Goal: Task Accomplishment & Management: Complete application form

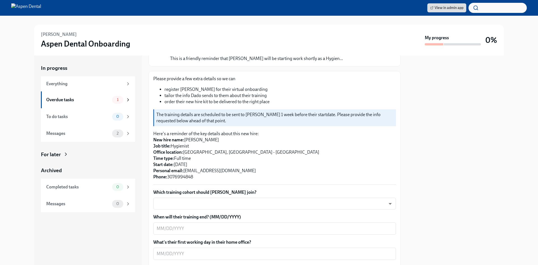
scroll to position [56, 0]
click at [229, 204] on body "View in admin app [PERSON_NAME] Dental Onboarding My progress 0% In progress Ev…" at bounding box center [269, 132] width 538 height 265
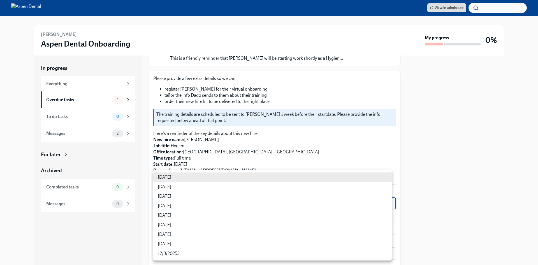
click at [464, 148] on div at bounding box center [269, 132] width 538 height 265
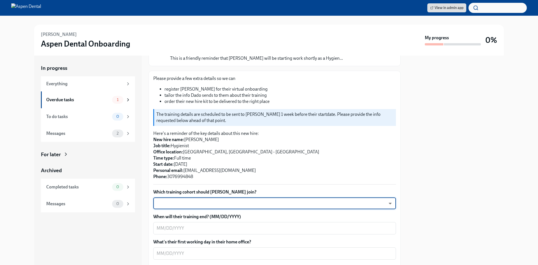
click at [243, 203] on body "View in admin app [PERSON_NAME] Dental Onboarding My progress 0% In progress Ev…" at bounding box center [269, 132] width 538 height 265
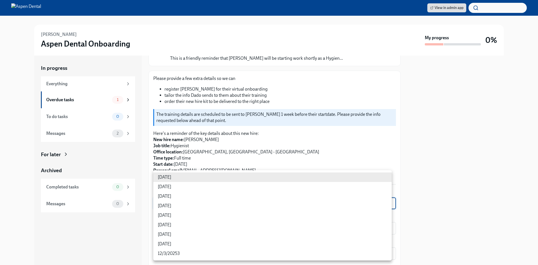
click at [175, 205] on li "[DATE]" at bounding box center [272, 206] width 238 height 10
type input "rtYPevC7n"
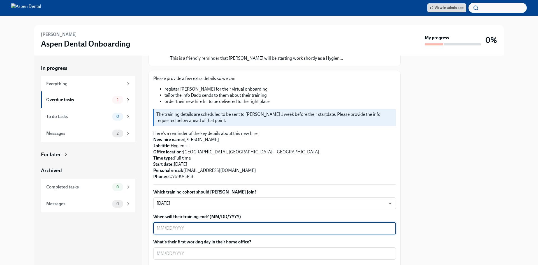
click at [196, 229] on textarea "When will their training end? (MM/DD/YYYY)" at bounding box center [275, 228] width 236 height 7
click at [188, 205] on body "View in admin app [PERSON_NAME] Dental Onboarding My progress 0% In progress Ev…" at bounding box center [269, 132] width 538 height 265
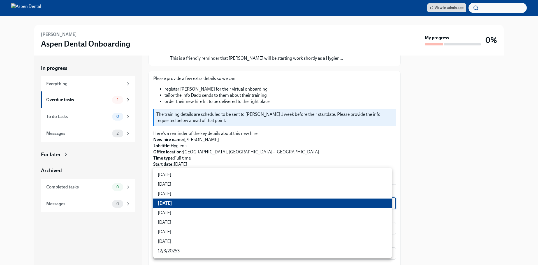
click at [190, 205] on li "[DATE]" at bounding box center [272, 203] width 238 height 10
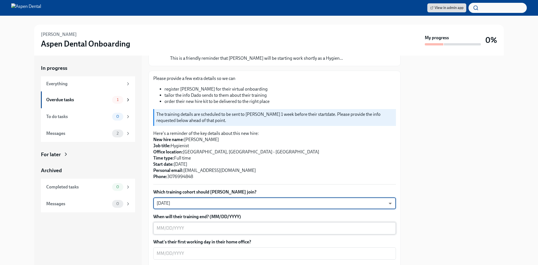
click at [201, 230] on textarea "When will their training end? (MM/DD/YYYY)" at bounding box center [275, 228] width 236 height 7
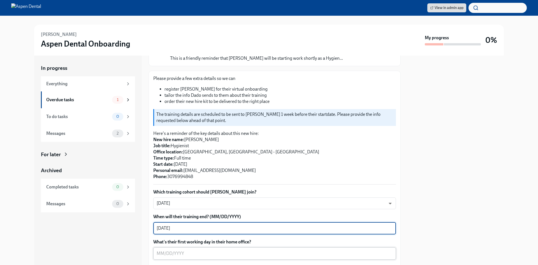
type textarea "[DATE]"
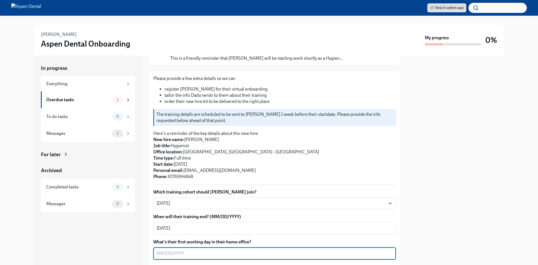
click at [210, 254] on textarea "What's their first working day in their home office?" at bounding box center [275, 253] width 236 height 7
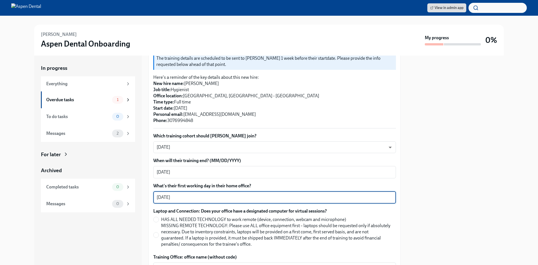
scroll to position [140, 0]
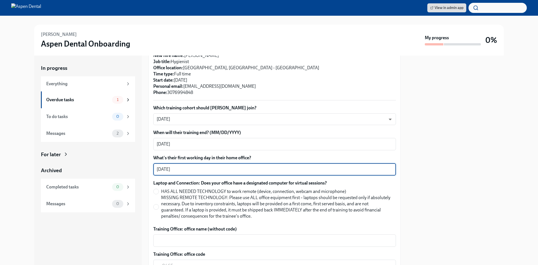
type textarea "[DATE]"
click at [159, 193] on label "HAS ALL NEEDED TECHNOLOGY to work remote (device, connection, webcam and microp…" at bounding box center [272, 191] width 238 height 6
click at [159, 193] on input "HAS ALL NEEDED TECHNOLOGY to work remote (device, connection, webcam and microp…" at bounding box center [156, 191] width 5 height 5
radio input "true"
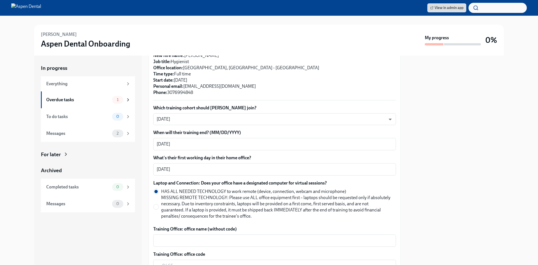
scroll to position [168, 0]
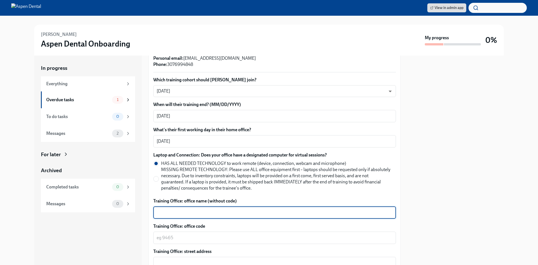
click at [190, 210] on textarea "Training Office: office name (without code)" at bounding box center [275, 212] width 236 height 7
type textarea "[GEOGRAPHIC_DATA], [GEOGRAPHIC_DATA]"
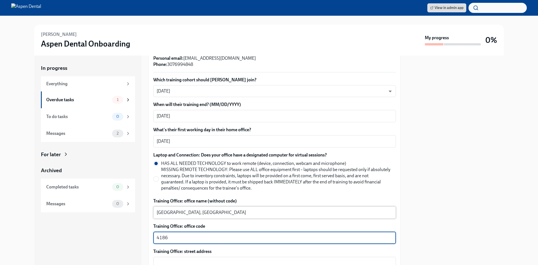
type textarea "4186"
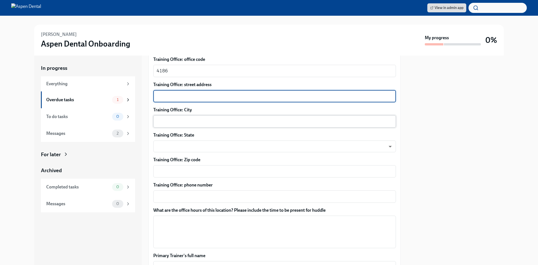
scroll to position [337, 0]
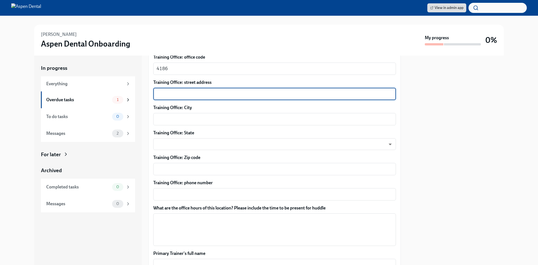
paste textarea "[STREET_ADDRESS]"
type textarea "[STREET_ADDRESS]"
click at [186, 125] on div "x ​" at bounding box center [274, 119] width 243 height 12
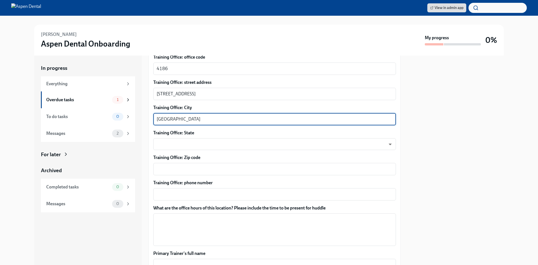
type textarea "[GEOGRAPHIC_DATA]"
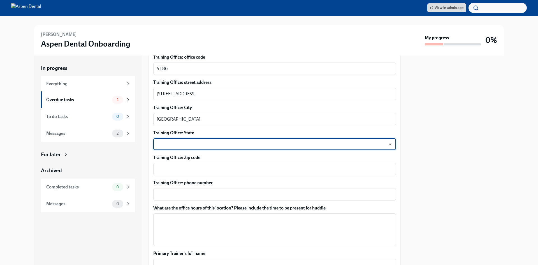
click at [230, 142] on body "View in admin app [PERSON_NAME] Dental Onboarding My progress 0% In progress Ev…" at bounding box center [269, 132] width 538 height 265
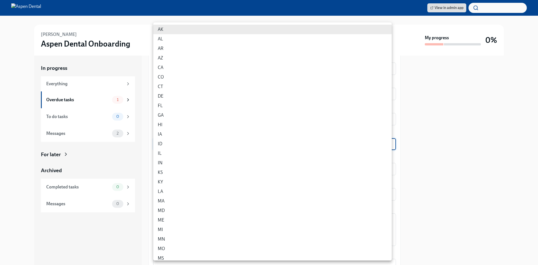
click at [190, 74] on li "CO" at bounding box center [272, 77] width 238 height 10
type input "oA_kZSEIl"
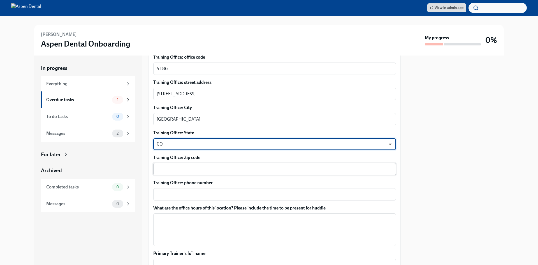
click at [182, 171] on textarea "Training Office: Zip code" at bounding box center [275, 169] width 236 height 7
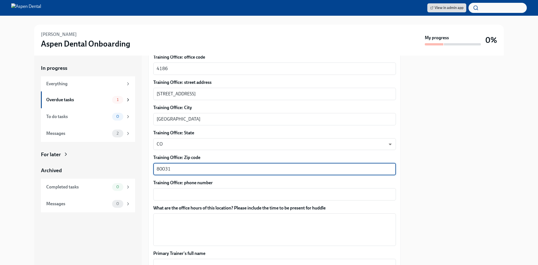
type textarea "80031"
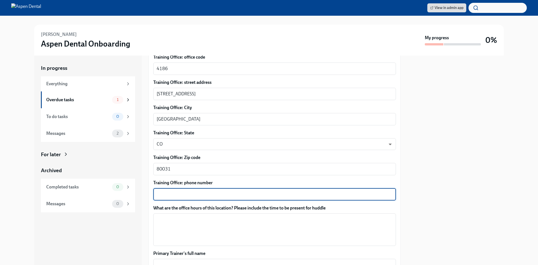
click at [197, 191] on textarea "Training Office: phone number" at bounding box center [275, 194] width 236 height 7
paste textarea "[PHONE_NUMBER]"
type textarea "[PHONE_NUMBER]"
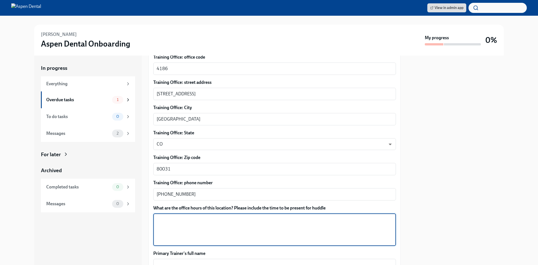
click at [211, 224] on textarea "What are the office hours of this location? Please include the time to be prese…" at bounding box center [275, 229] width 236 height 27
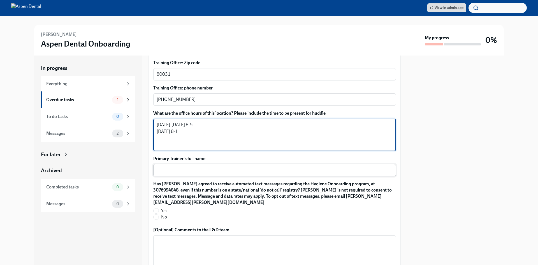
scroll to position [449, 0]
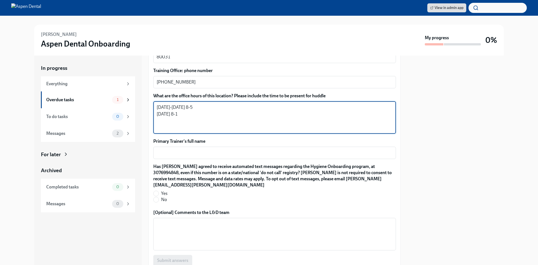
click at [194, 108] on textarea "[DATE]-[DATE] 8-5 [DATE] 8-1" at bounding box center [275, 117] width 236 height 27
click at [172, 113] on textarea "[DATE]-[DATE] 7:45-5 [DATE] 8-1" at bounding box center [275, 117] width 236 height 27
type textarea "[DATE]-[DATE] 7:45-5 [DATE] 7:45-1"
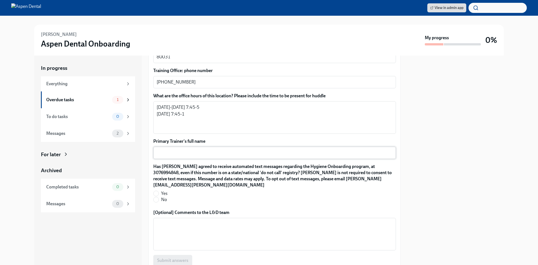
click at [220, 148] on div "x ​" at bounding box center [274, 153] width 243 height 12
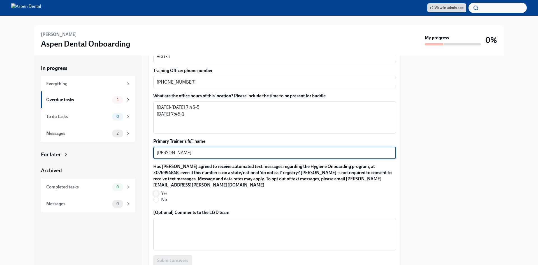
type textarea "[PERSON_NAME]"
click at [156, 192] on input "Yes" at bounding box center [156, 193] width 5 height 5
radio input "true"
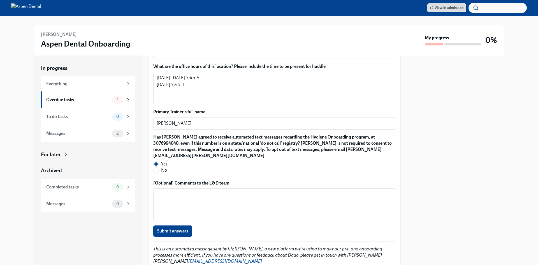
scroll to position [501, 0]
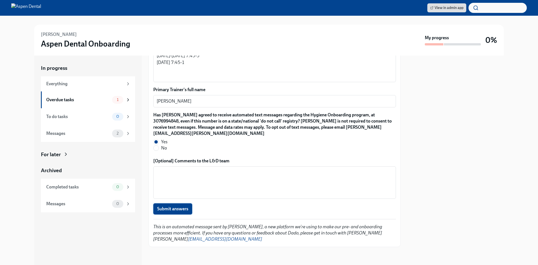
click at [181, 208] on span "Submit answers" at bounding box center [172, 209] width 31 height 6
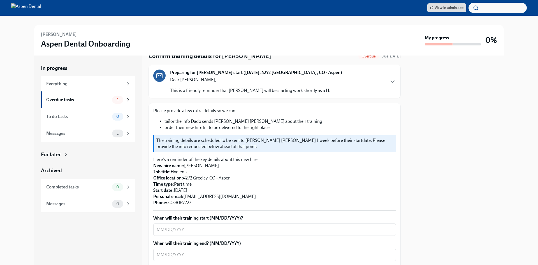
scroll to position [56, 0]
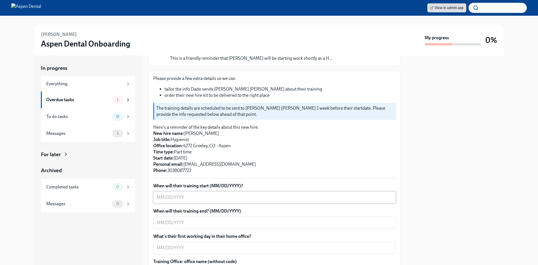
click at [191, 199] on textarea "When will their training start (MM/DD/YYYY)?" at bounding box center [275, 197] width 236 height 7
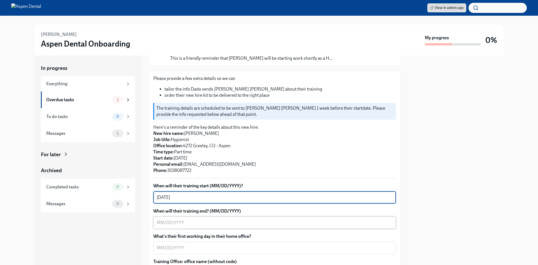
type textarea "[DATE]"
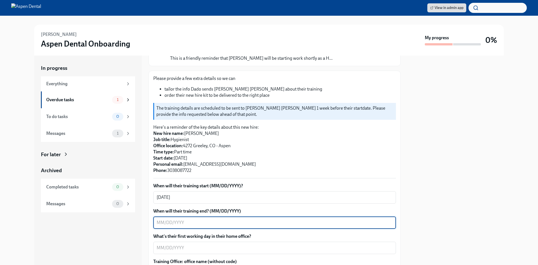
click at [190, 221] on textarea "When will their training end? (MM/DD/YYYY)" at bounding box center [275, 222] width 236 height 7
click at [67, 116] on div "To do tasks" at bounding box center [78, 116] width 64 height 6
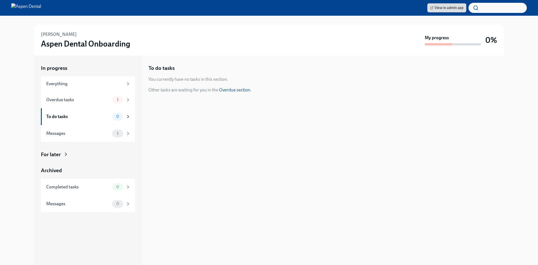
click at [233, 89] on link "Overdue section" at bounding box center [234, 89] width 31 height 5
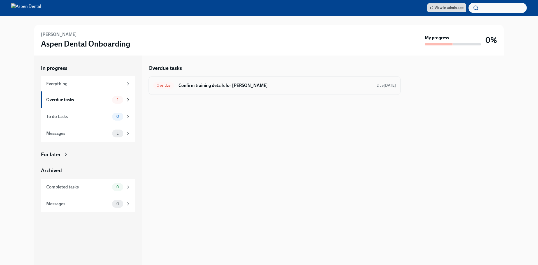
click at [311, 86] on h6 "Confirm training details for Tara Marie Bonneau" at bounding box center [275, 85] width 194 height 6
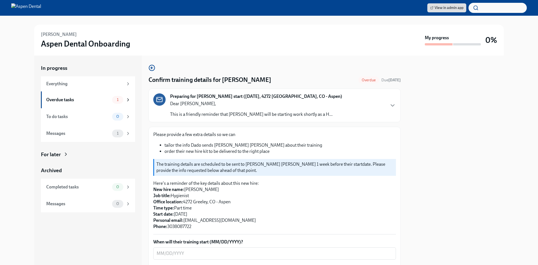
click at [361, 80] on span "Overdue" at bounding box center [368, 80] width 21 height 4
click at [388, 79] on strong "6 days ago" at bounding box center [394, 80] width 12 height 5
click at [257, 110] on div "Dear Mike, This is a friendly reminder that Tara Marie Bonneau will be starting…" at bounding box center [251, 109] width 162 height 17
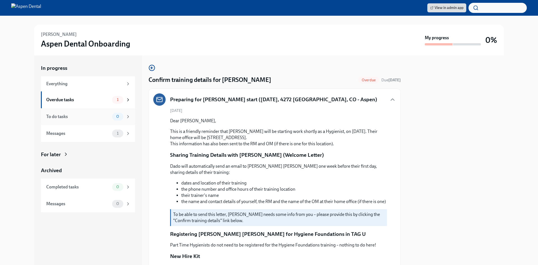
click at [62, 118] on div "To do tasks" at bounding box center [78, 116] width 64 height 6
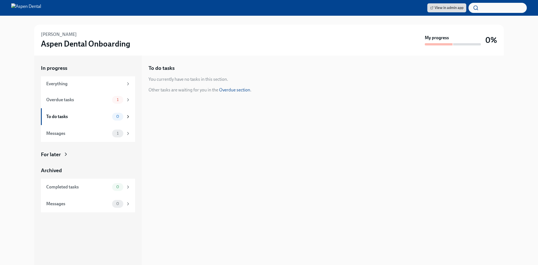
click at [188, 78] on div "You currently have no tasks in this section." at bounding box center [188, 79] width 80 height 6
click at [93, 86] on div "Everything" at bounding box center [84, 84] width 77 height 6
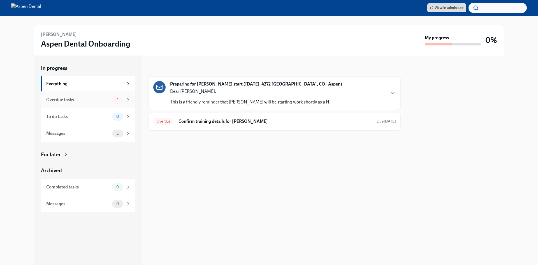
drag, startPoint x: 250, startPoint y: 97, endPoint x: 65, endPoint y: 103, distance: 185.0
click at [65, 103] on div "Overdue tasks 1" at bounding box center [88, 100] width 84 height 8
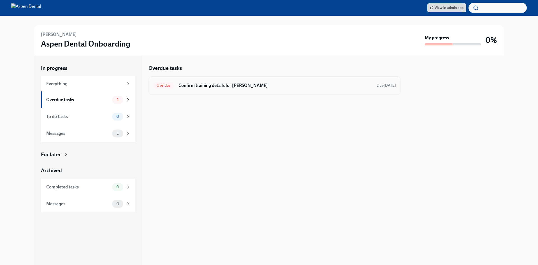
click at [256, 89] on div "Overdue Confirm training details for Tara Marie Bonneau Due 6 days ago" at bounding box center [274, 85] width 243 height 9
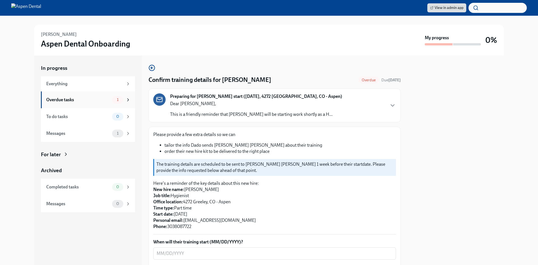
drag, startPoint x: 86, startPoint y: 97, endPoint x: 82, endPoint y: 103, distance: 7.4
click at [82, 103] on div "Overdue tasks 1" at bounding box center [88, 100] width 84 height 8
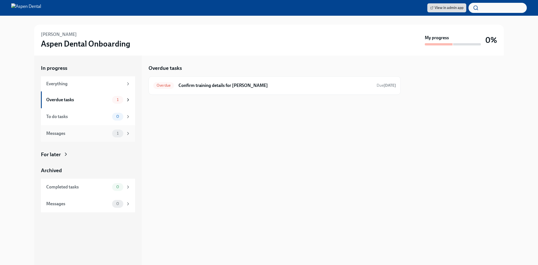
click at [49, 131] on div "Messages" at bounding box center [78, 133] width 64 height 6
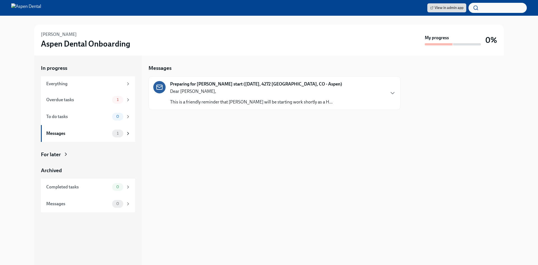
click at [247, 85] on strong "Preparing for Tara Marie Bonneau's start (08/22/2025, 4272 Greeley, CO - Aspen)" at bounding box center [256, 84] width 172 height 6
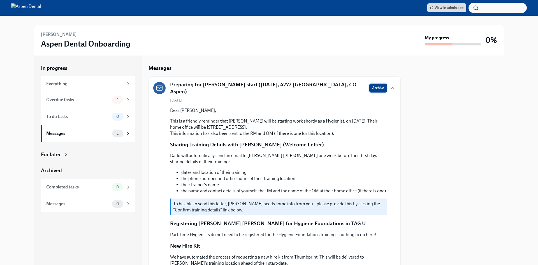
click at [372, 87] on span "Archive" at bounding box center [378, 88] width 12 height 6
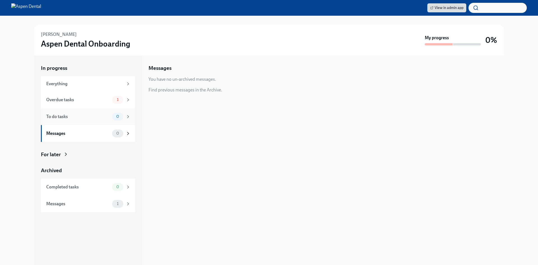
click at [70, 115] on div "To do tasks" at bounding box center [78, 116] width 64 height 6
click at [73, 102] on div "Overdue tasks" at bounding box center [78, 100] width 64 height 6
click at [154, 87] on span "Overdue" at bounding box center [163, 85] width 21 height 4
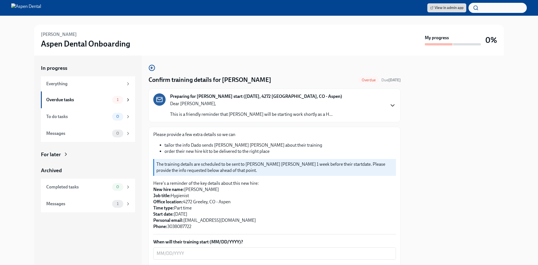
click at [389, 106] on icon "button" at bounding box center [392, 105] width 7 height 7
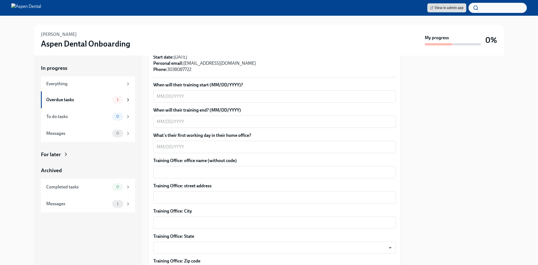
scroll to position [364, 0]
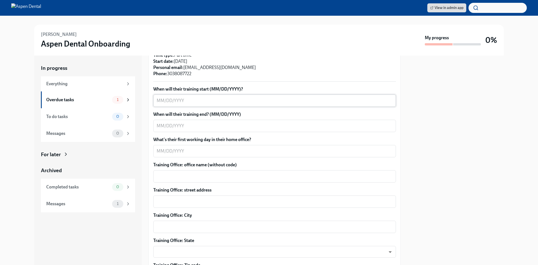
click at [184, 104] on textarea "When will their training start (MM/DD/YYYY)?" at bounding box center [275, 100] width 236 height 7
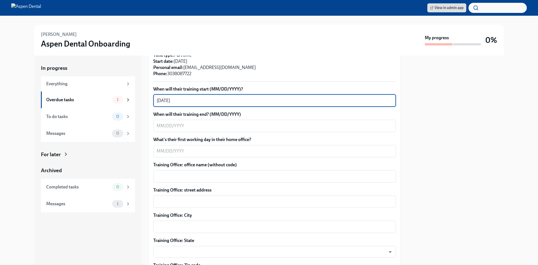
type textarea "[DATE]"
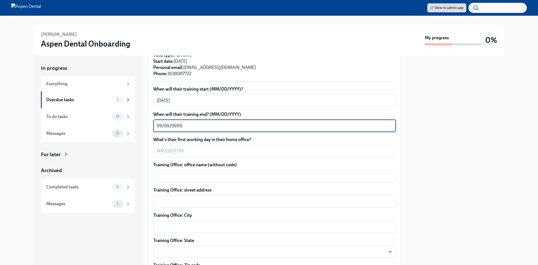
type textarea "99/99/9999"
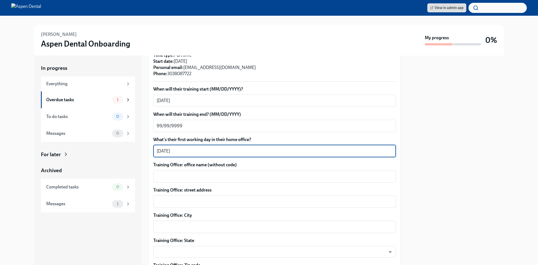
type textarea "[DATE]"
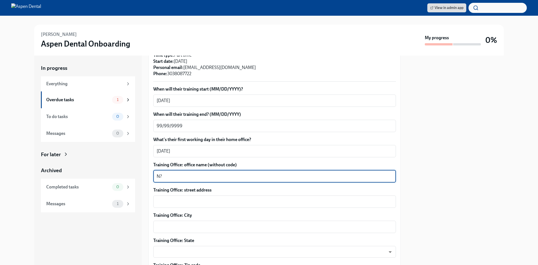
type textarea "N"
type textarea "[GEOGRAPHIC_DATA], [GEOGRAPHIC_DATA]"
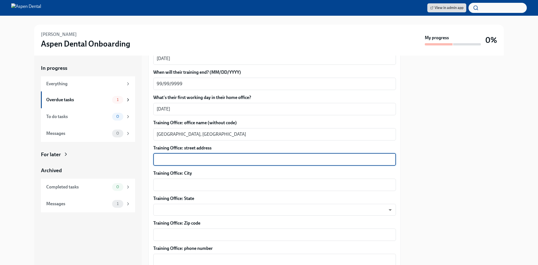
scroll to position [420, 0]
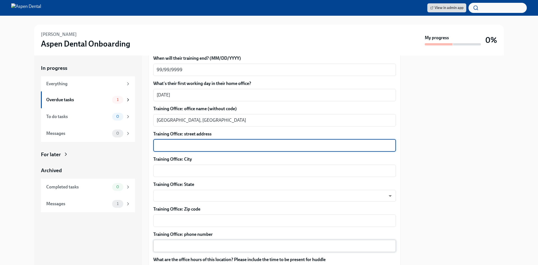
click at [188, 249] on textarea "Training Office: phone number" at bounding box center [275, 245] width 236 height 7
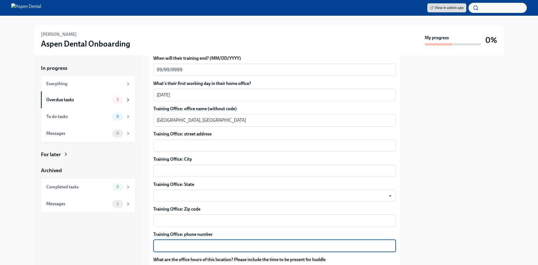
paste textarea "[PHONE_NUMBER]"
type textarea "[PHONE_NUMBER]"
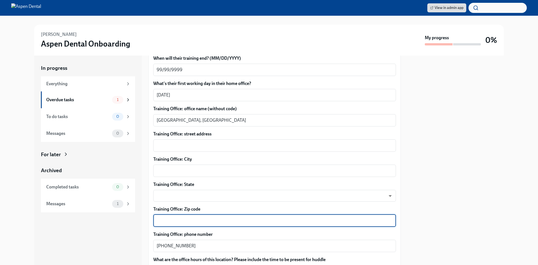
click at [179, 224] on textarea "Training Office: Zip code" at bounding box center [275, 220] width 236 height 7
type textarea "80031"
click at [197, 199] on body "View in admin app Tara Marie Bonneau Aspen Dental Onboarding My progress 0% In …" at bounding box center [269, 132] width 538 height 265
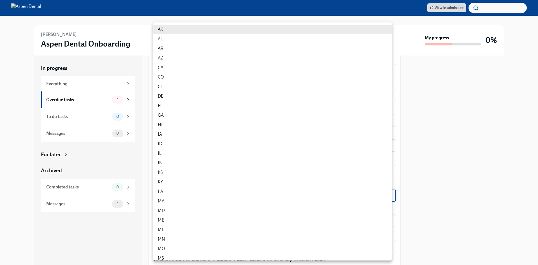
click at [167, 79] on li "CO" at bounding box center [272, 77] width 238 height 10
type input "oA_kZSEIl"
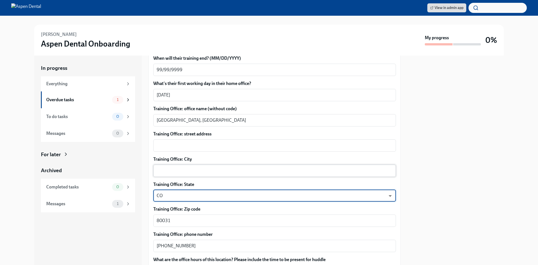
click at [173, 174] on textarea "Training Office: City" at bounding box center [275, 170] width 236 height 7
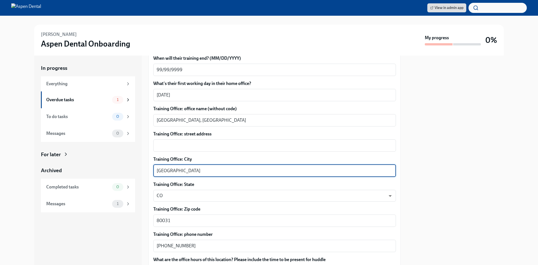
type textarea "[GEOGRAPHIC_DATA]"
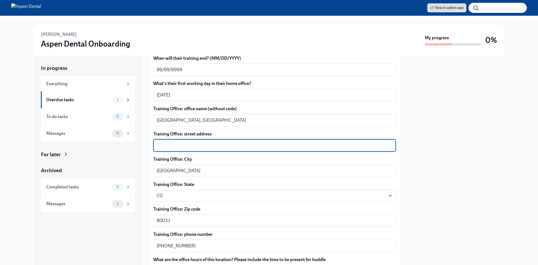
click at [175, 149] on textarea "Training Office: street address" at bounding box center [275, 145] width 236 height 7
paste textarea "[STREET_ADDRESS]"
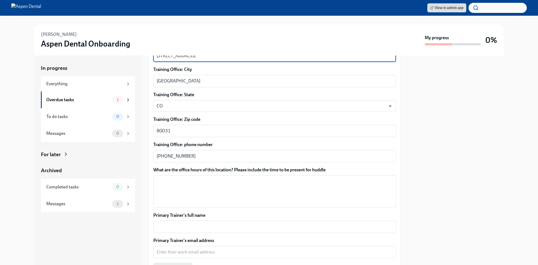
scroll to position [532, 0]
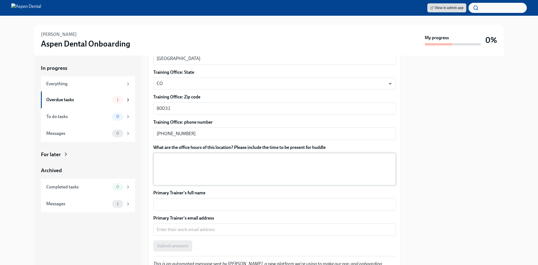
type textarea "[STREET_ADDRESS]"
click at [218, 178] on textarea "What are the office hours of this location? Please include the time to be prese…" at bounding box center [275, 168] width 236 height 27
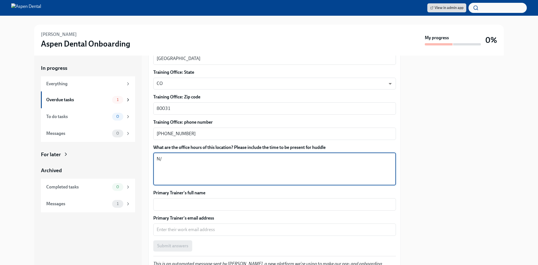
type textarea "N"
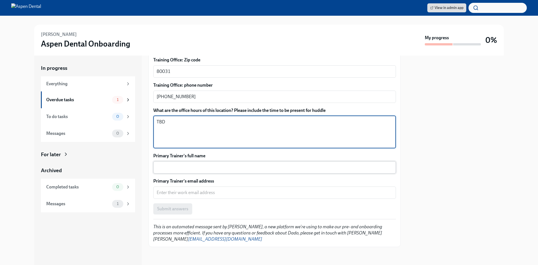
scroll to position [575, 0]
type textarea "TBD"
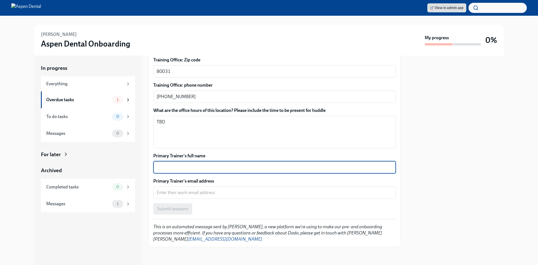
click at [225, 166] on textarea "Primary Trainer's full name" at bounding box center [275, 167] width 236 height 7
type textarea "a"
type textarea "[PERSON_NAME]"
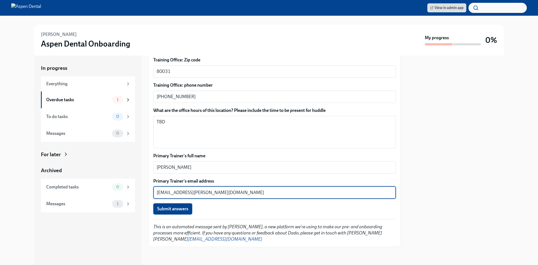
type textarea "alyssa.garza@aspendental.com"
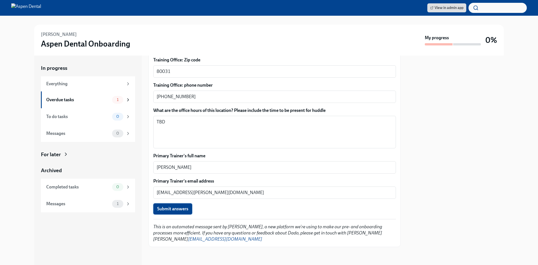
click at [173, 206] on span "Submit answers" at bounding box center [172, 209] width 31 height 6
